Goal: Transaction & Acquisition: Obtain resource

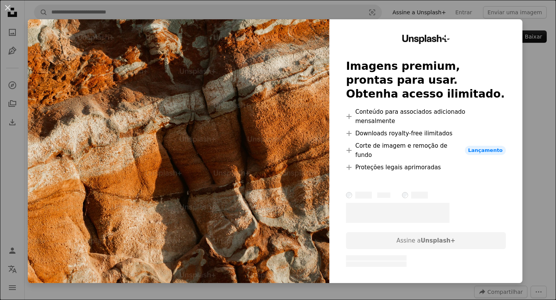
scroll to position [812, 0]
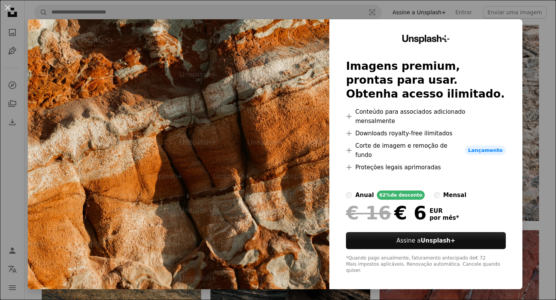
click at [454, 191] on div "mensal" at bounding box center [454, 195] width 23 height 9
click at [531, 66] on div "An X shape Unsplash+ Imagens premium, prontas para usar. Obtenha acesso ilimita…" at bounding box center [278, 150] width 556 height 300
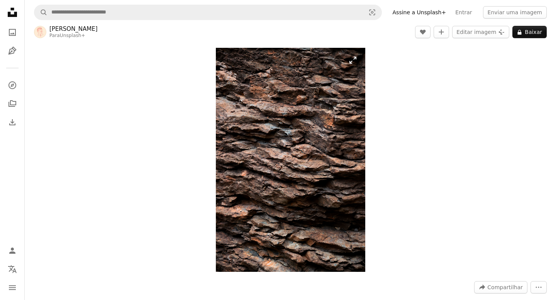
scroll to position [0, 0]
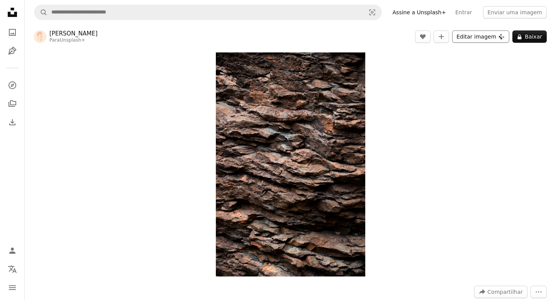
click at [475, 37] on button "Editar imagem Plus sign for Unsplash+" at bounding box center [480, 36] width 57 height 12
click at [285, 150] on img "Ampliar esta imagem" at bounding box center [290, 164] width 149 height 224
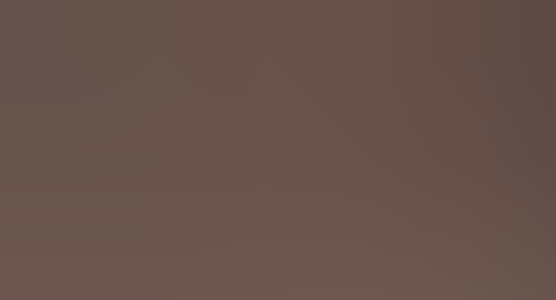
scroll to position [267, 0]
